Goal: Find contact information

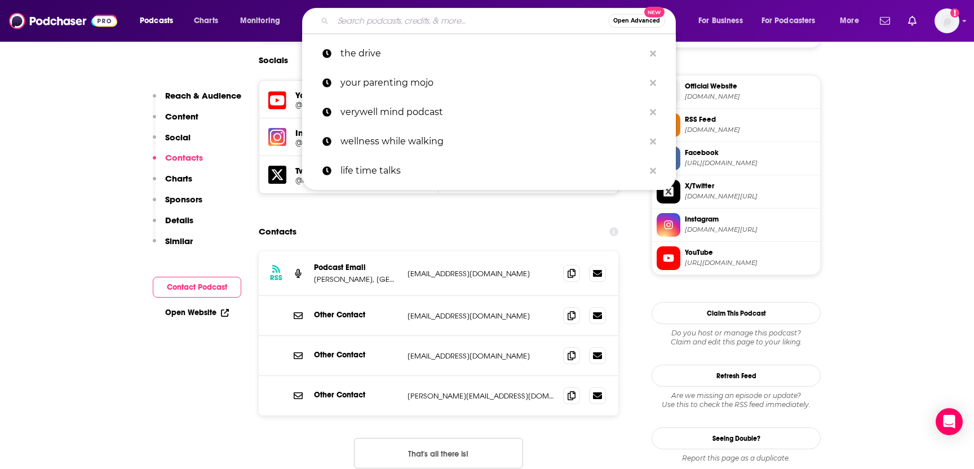
click at [450, 20] on input "Search podcasts, credits, & more..." at bounding box center [470, 21] width 275 height 18
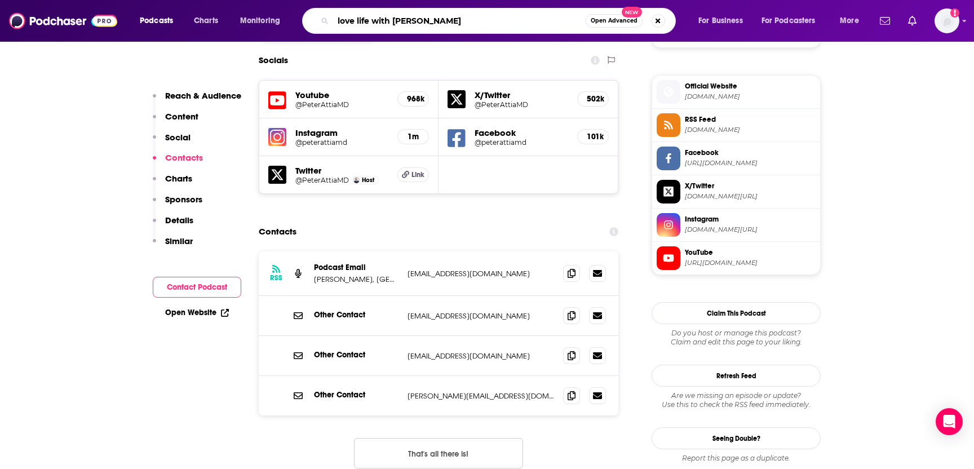
type input "love life with [PERSON_NAME]"
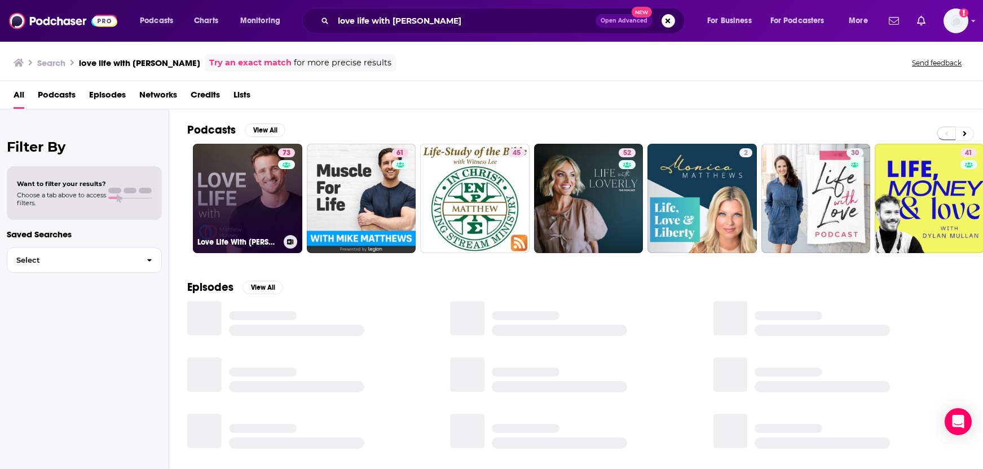
click at [235, 198] on link "73 Love Life With [PERSON_NAME]" at bounding box center [247, 198] width 109 height 109
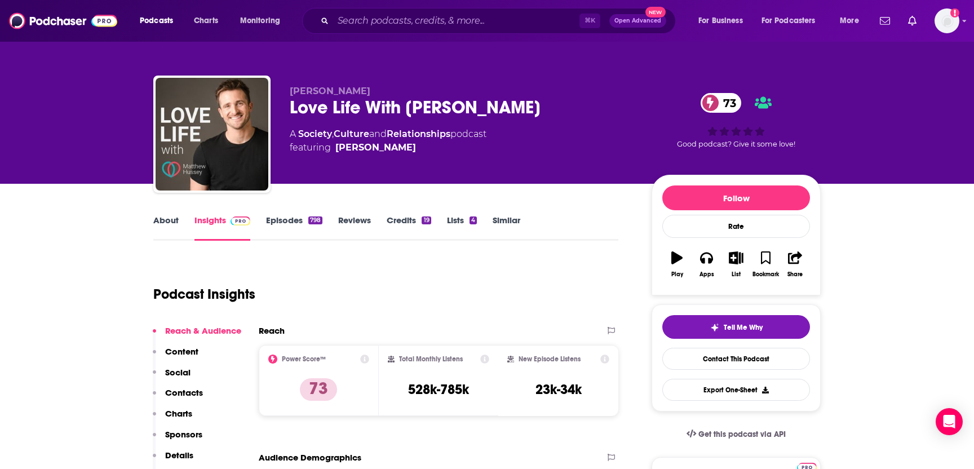
click at [183, 392] on p "Contacts" at bounding box center [184, 392] width 38 height 11
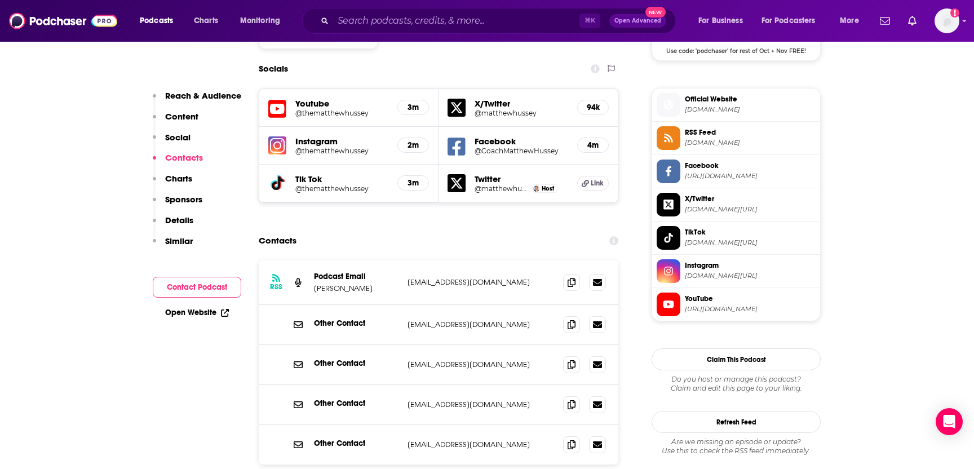
scroll to position [981, 0]
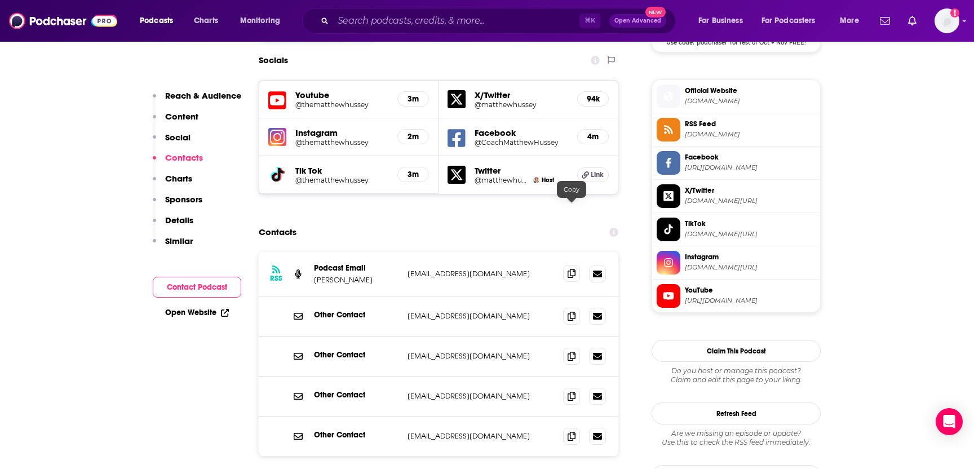
click at [571, 269] on icon at bounding box center [572, 273] width 8 height 9
click at [192, 96] on p "Reach & Audience" at bounding box center [203, 95] width 76 height 11
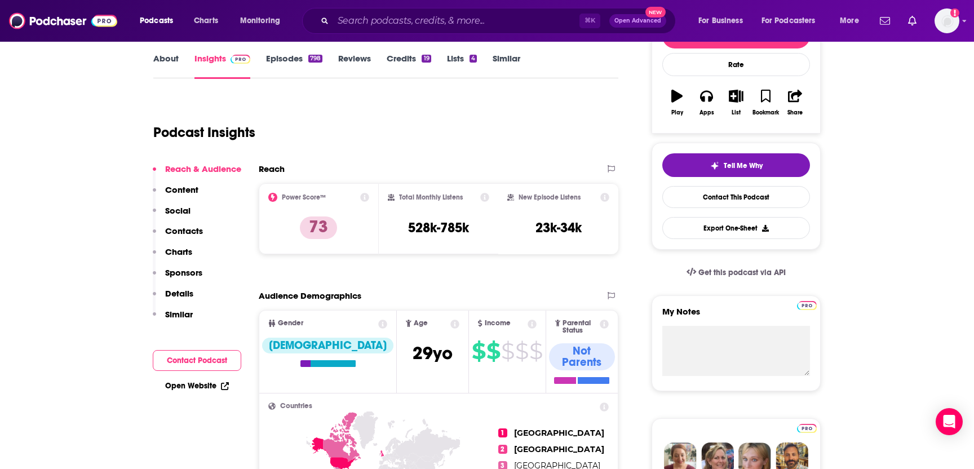
scroll to position [161, 0]
click at [191, 385] on link "Open Website" at bounding box center [197, 387] width 64 height 10
click at [436, 21] on input "Search podcasts, credits, & more..." at bounding box center [456, 21] width 246 height 18
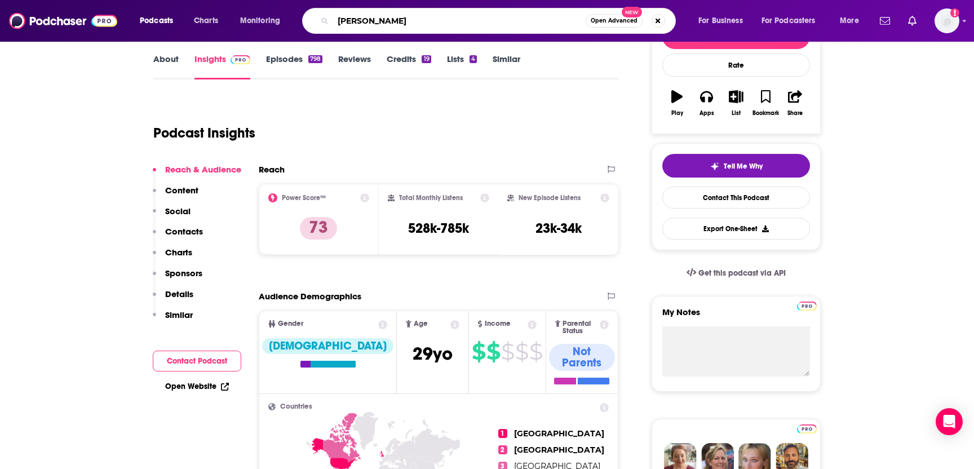
type input "[PERSON_NAME]"
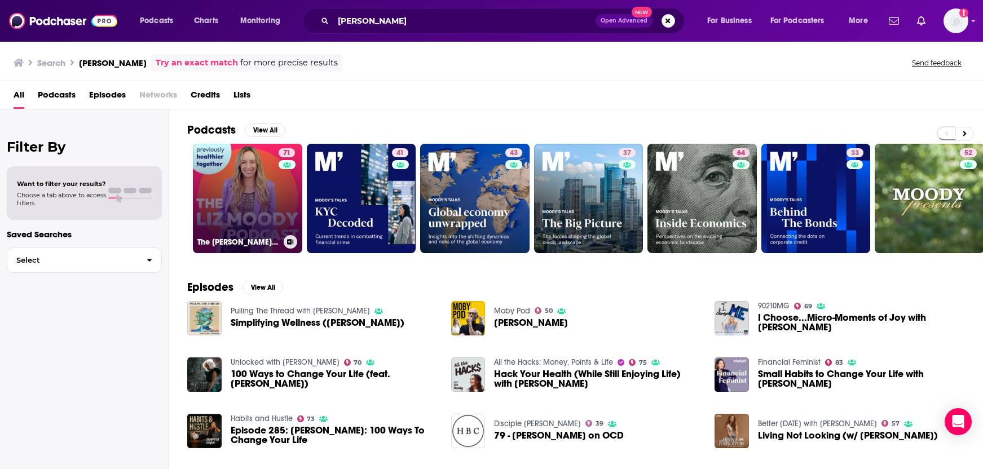
click at [241, 226] on link "71 The [PERSON_NAME] Podcast" at bounding box center [247, 198] width 109 height 109
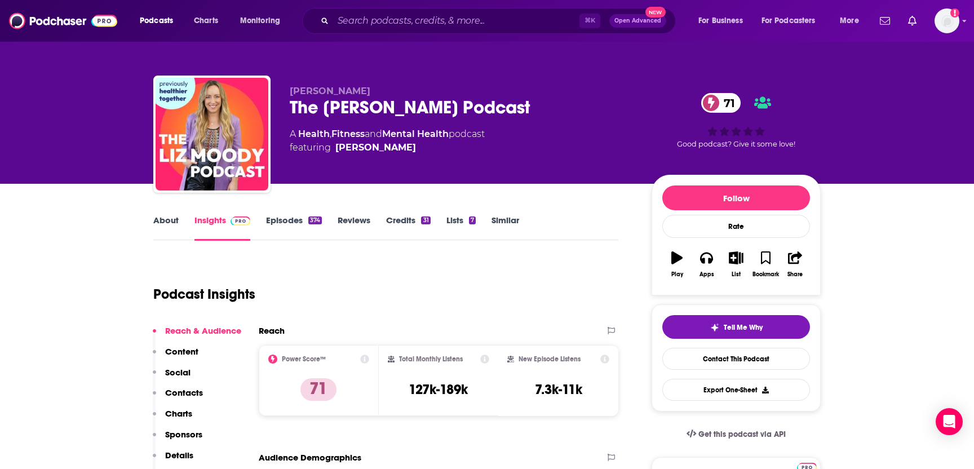
click at [192, 391] on p "Contacts" at bounding box center [184, 392] width 38 height 11
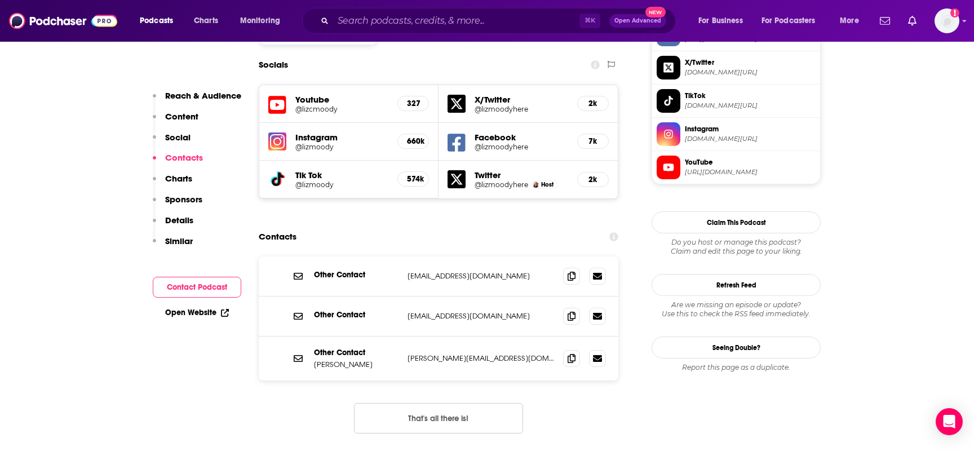
scroll to position [1007, 0]
click at [572, 353] on icon at bounding box center [572, 357] width 8 height 9
